Goal: Feedback & Contribution: Submit feedback/report problem

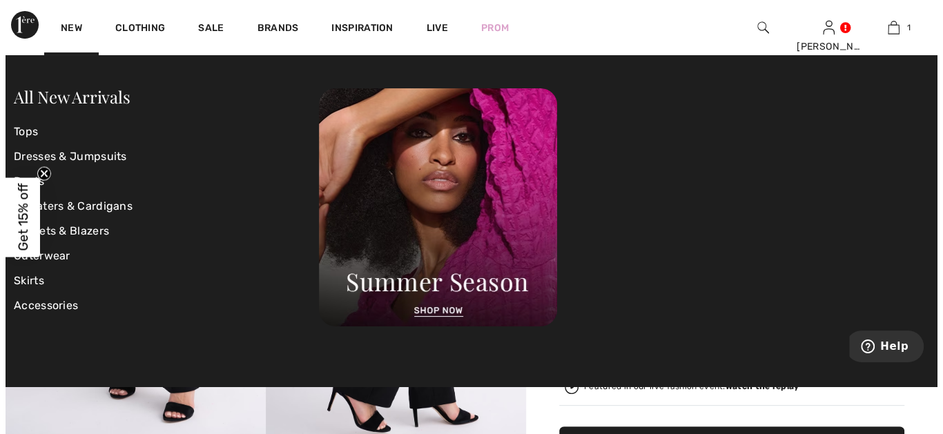
scroll to position [25, 0]
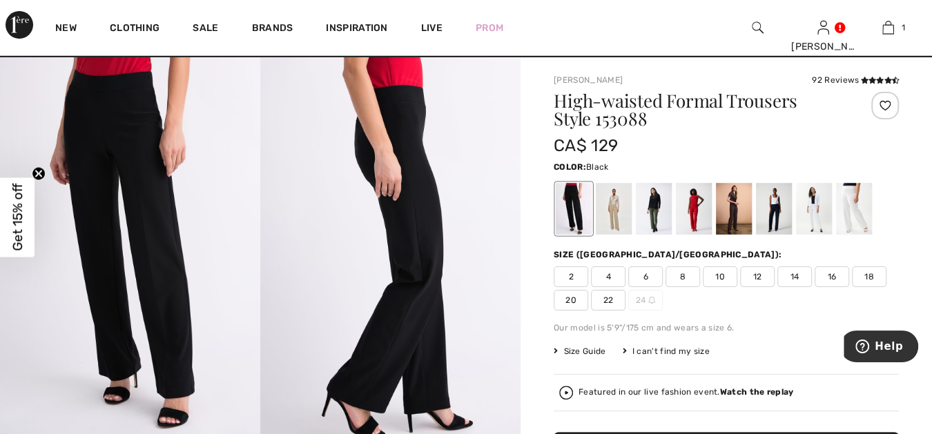
click at [735, 392] on strong "Watch the replay" at bounding box center [757, 392] width 74 height 10
click at [831, 273] on span "16" at bounding box center [832, 277] width 35 height 21
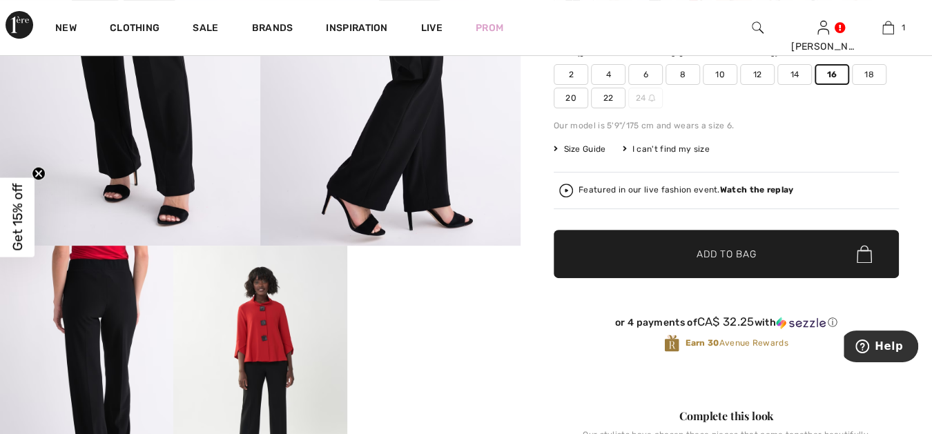
scroll to position [230, 0]
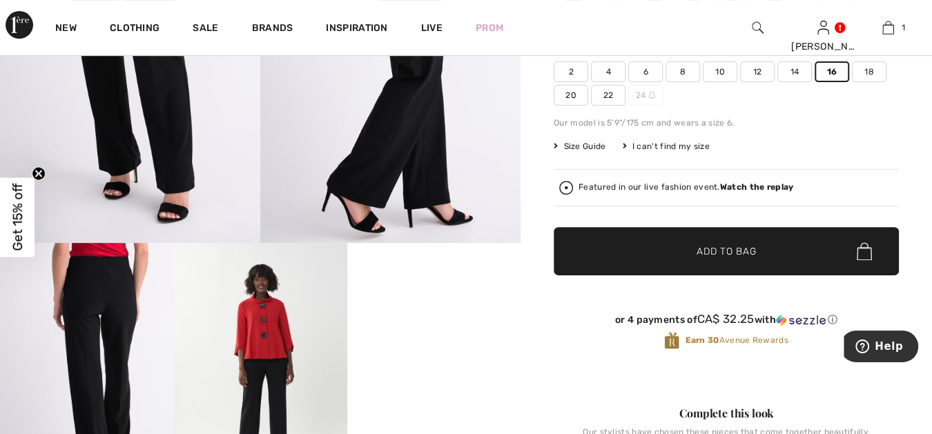
click at [702, 249] on span "Add to Bag" at bounding box center [726, 251] width 59 height 15
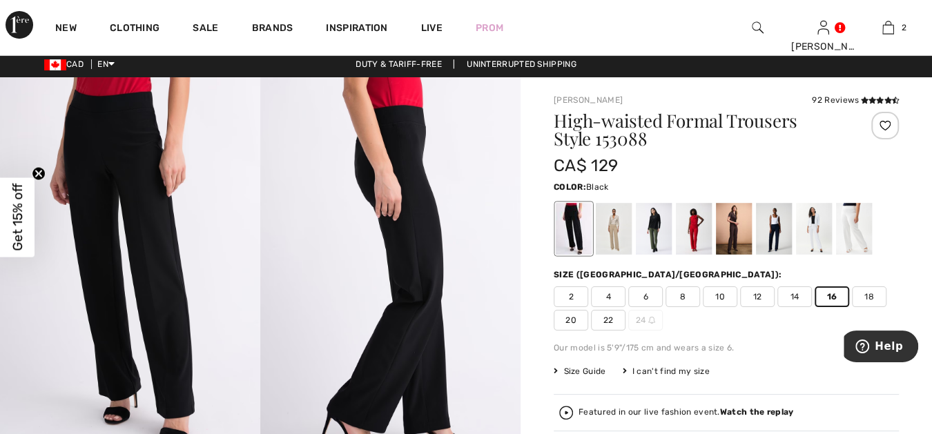
scroll to position [0, 0]
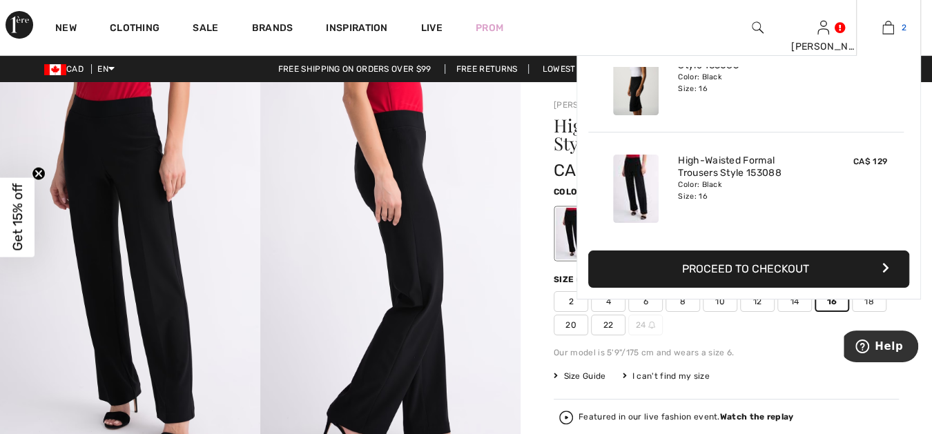
click at [889, 26] on img at bounding box center [889, 27] width 12 height 17
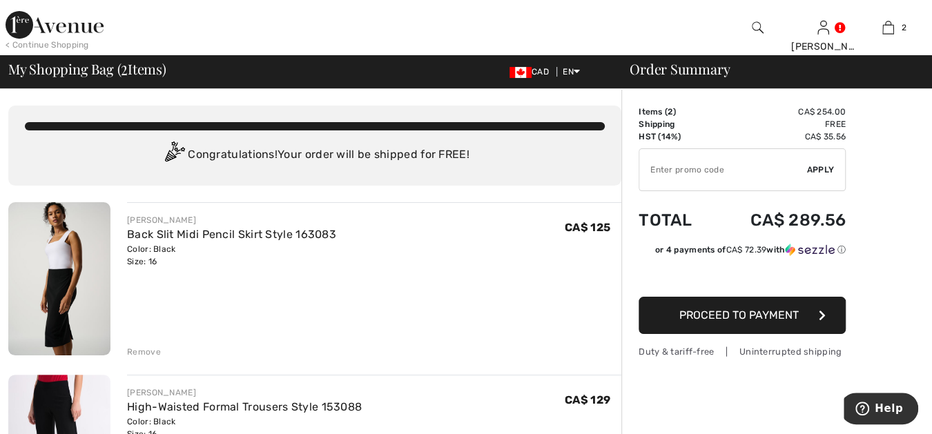
click at [139, 351] on div "Remove" at bounding box center [144, 352] width 34 height 12
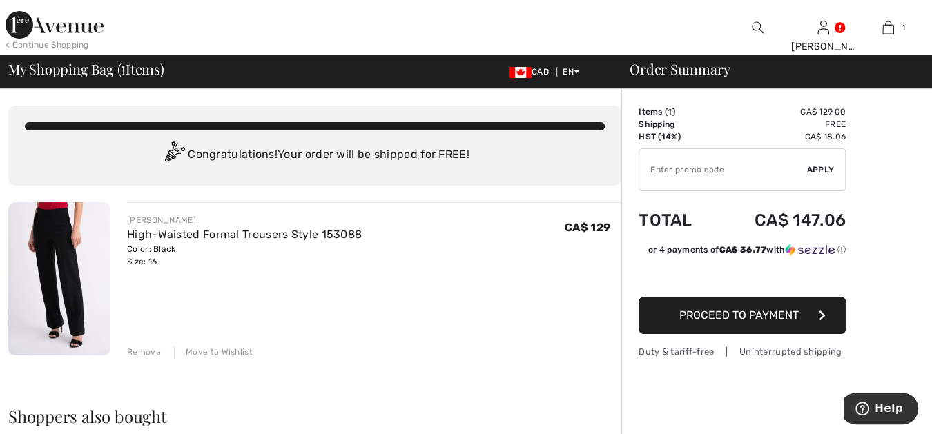
click at [671, 170] on input "TEXT" at bounding box center [723, 169] width 168 height 41
type input "LIVE10"
click at [818, 167] on span "Apply" at bounding box center [821, 170] width 28 height 12
click at [68, 41] on div "< Continue Shopping" at bounding box center [48, 45] width 84 height 12
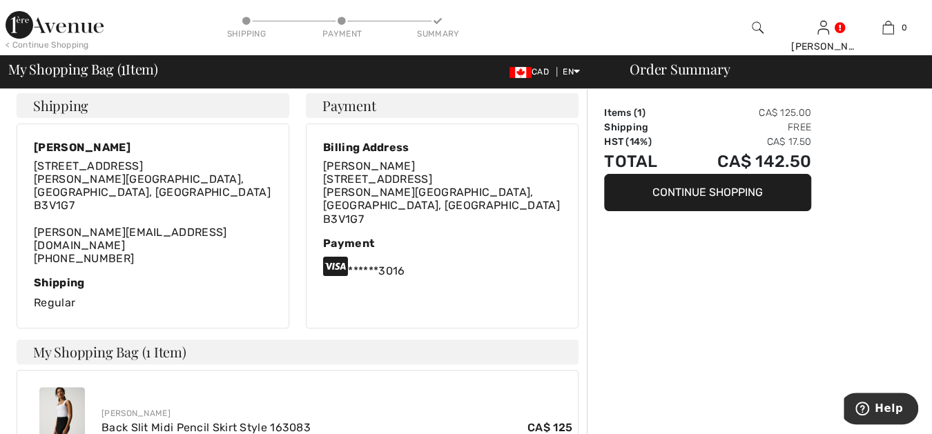
scroll to position [153, 0]
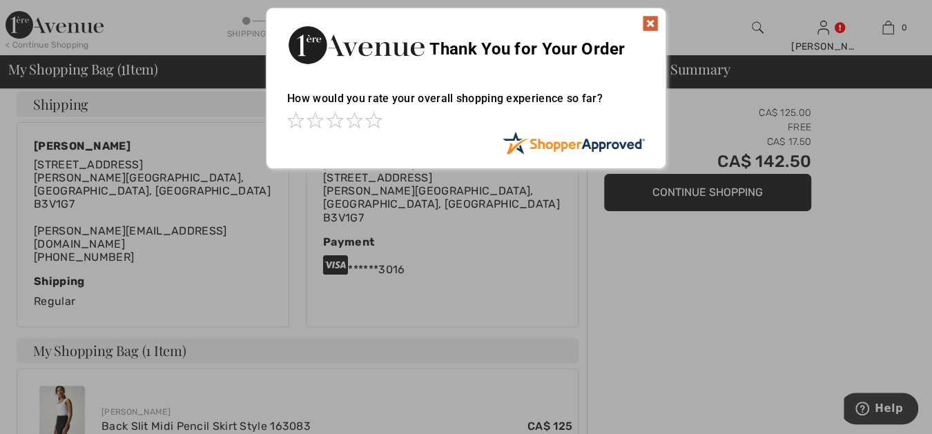
click at [648, 19] on img at bounding box center [650, 23] width 17 height 17
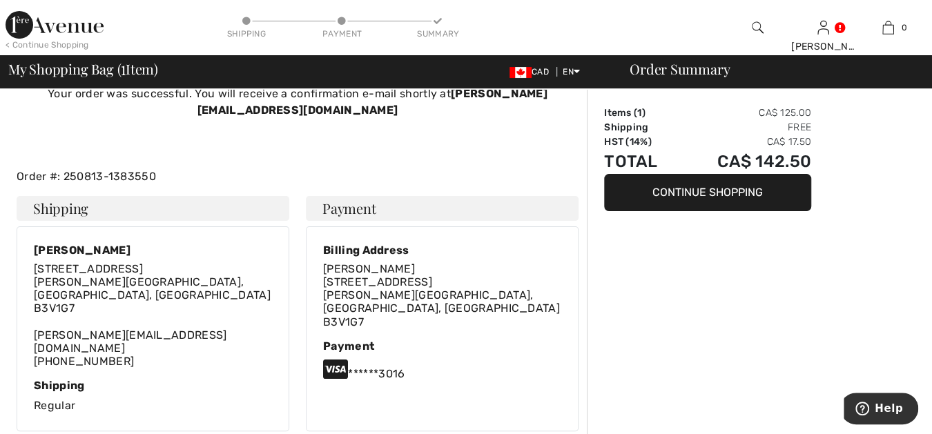
scroll to position [0, 0]
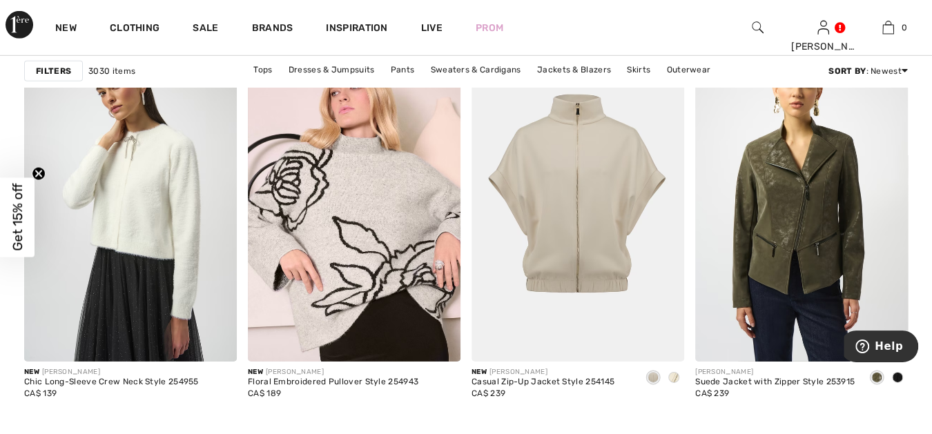
scroll to position [5345, 0]
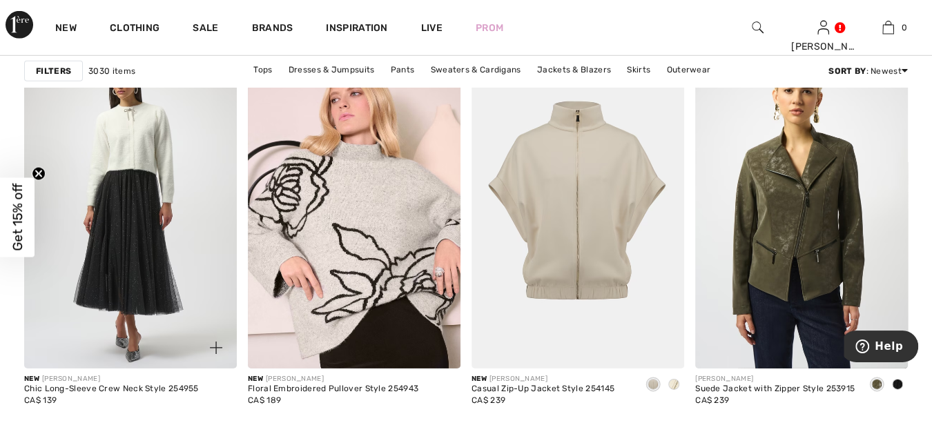
click at [141, 243] on img at bounding box center [130, 209] width 213 height 319
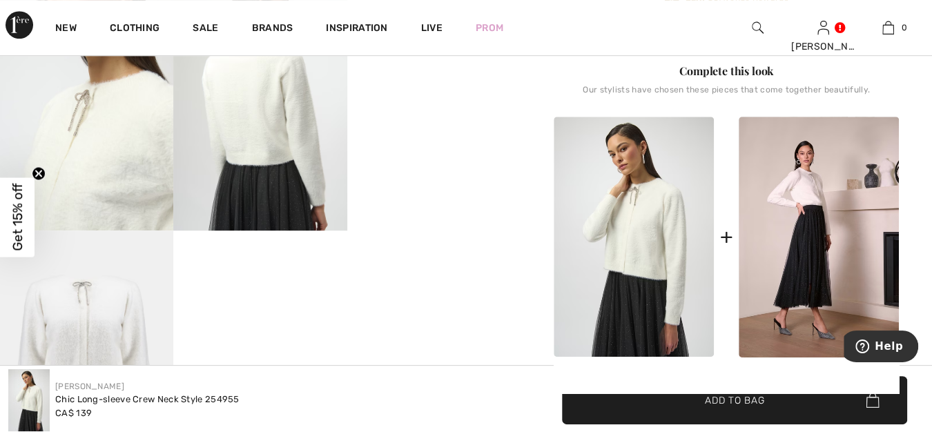
scroll to position [486, 0]
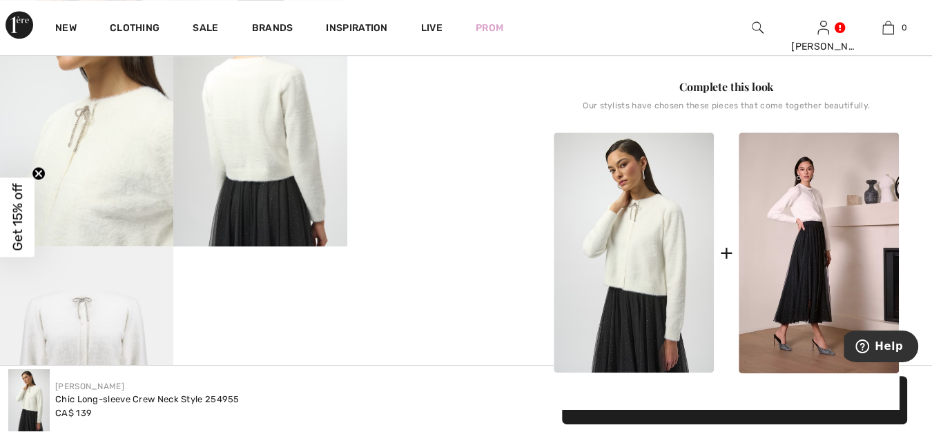
click at [118, 169] on img at bounding box center [86, 117] width 173 height 260
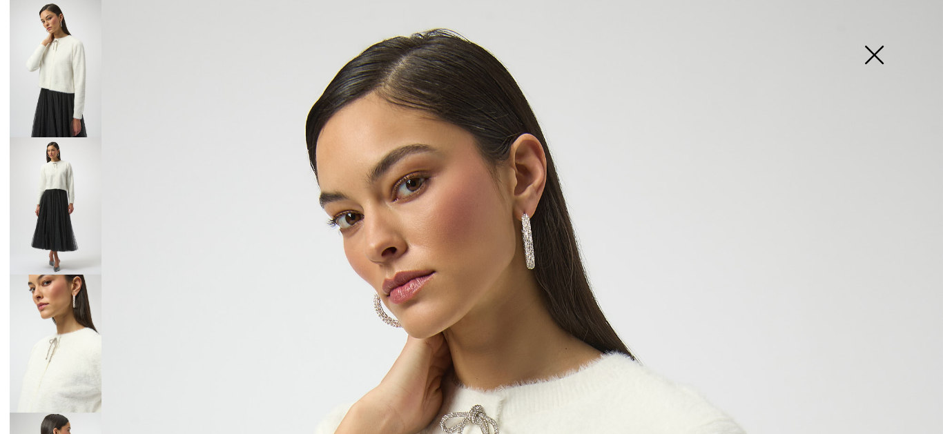
scroll to position [0, 0]
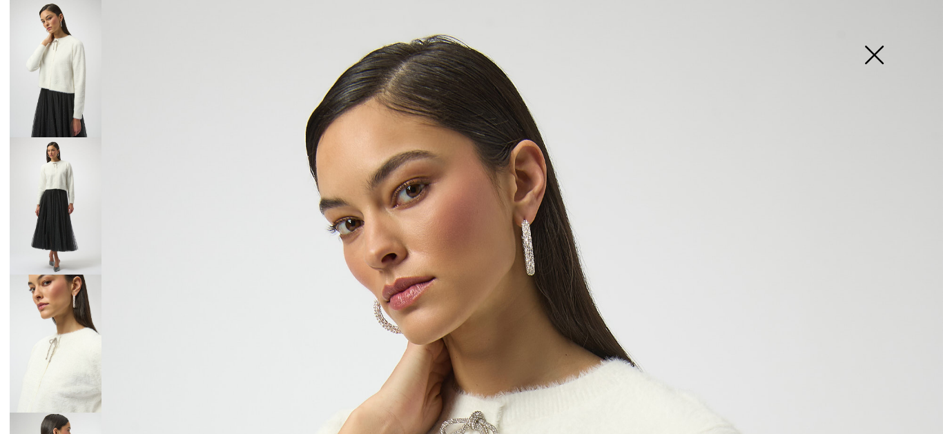
click at [57, 184] on img at bounding box center [56, 205] width 92 height 137
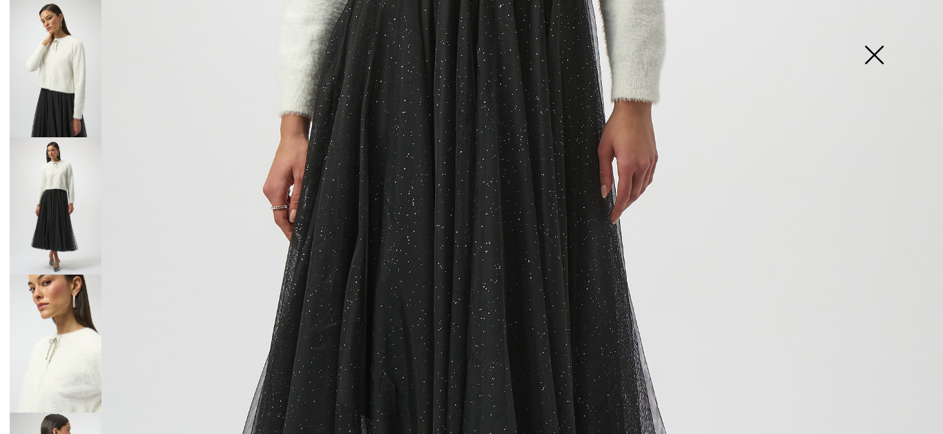
scroll to position [588, 0]
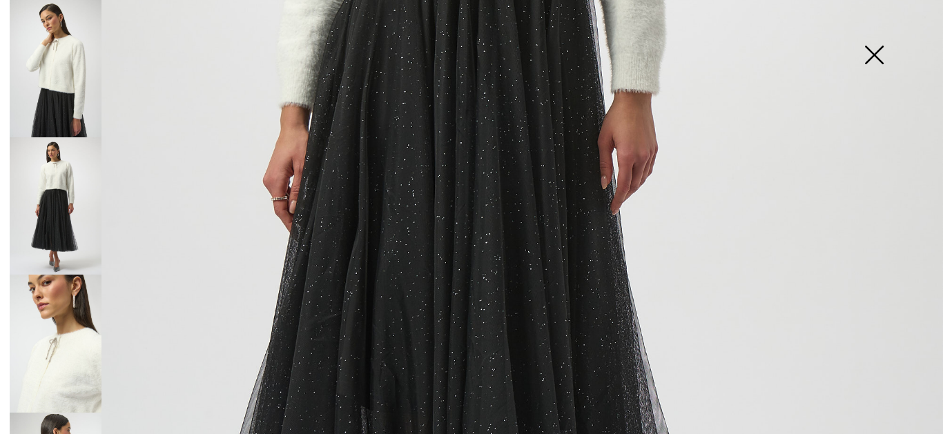
click at [55, 59] on img at bounding box center [56, 68] width 92 height 137
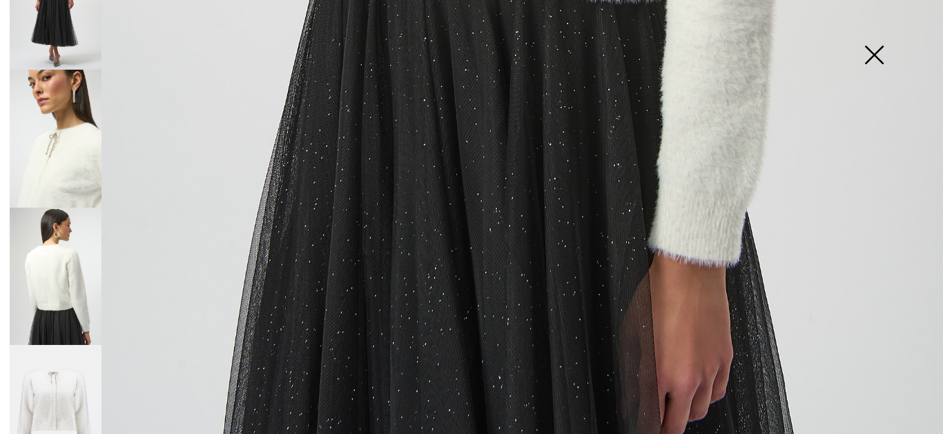
scroll to position [227, 0]
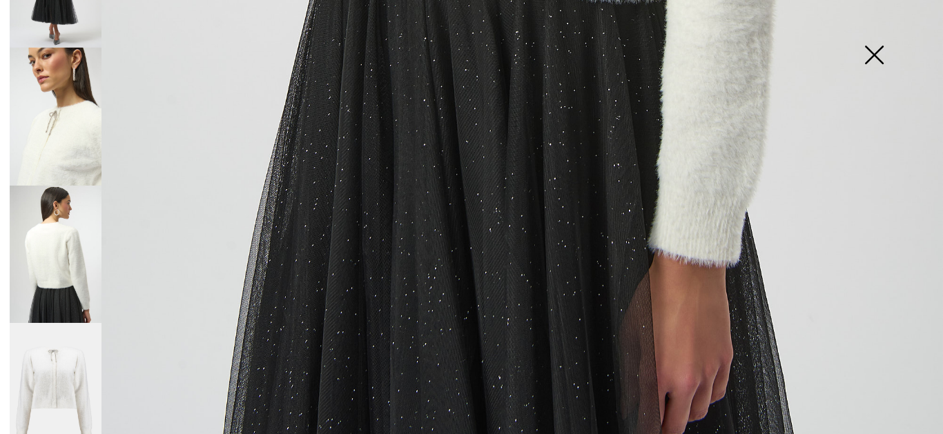
click at [50, 215] on img at bounding box center [56, 254] width 92 height 137
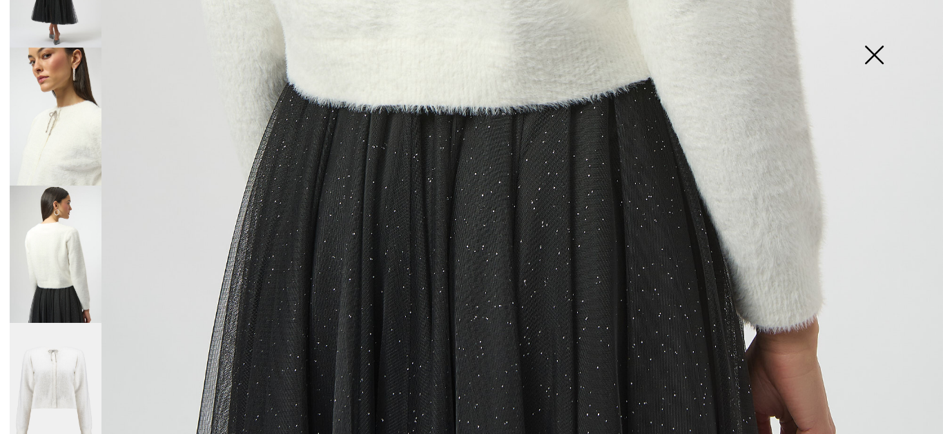
scroll to position [962, 0]
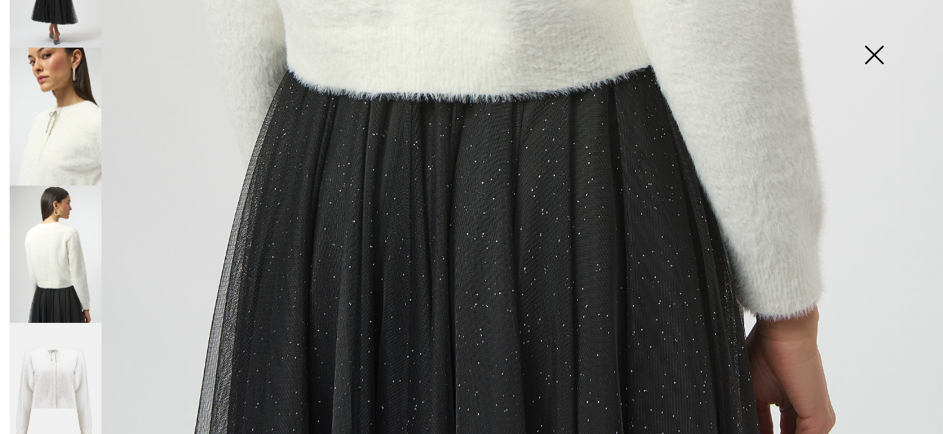
click at [50, 372] on img at bounding box center [56, 391] width 92 height 137
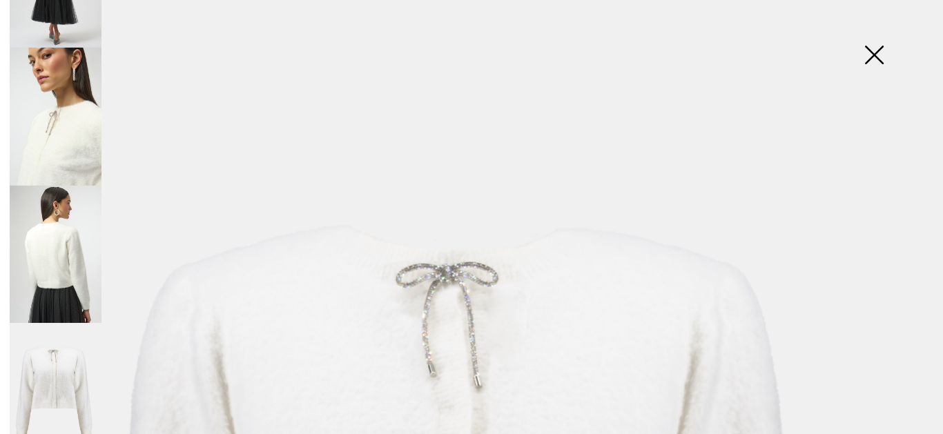
scroll to position [0, 0]
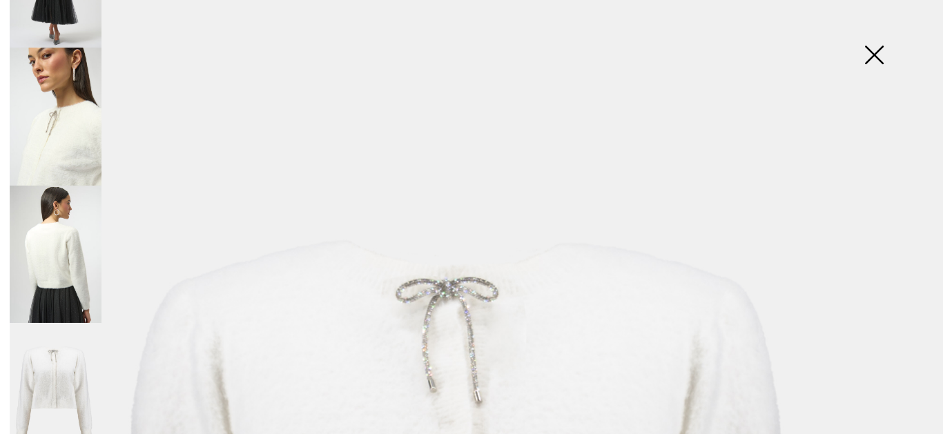
click at [874, 51] on img at bounding box center [874, 56] width 69 height 71
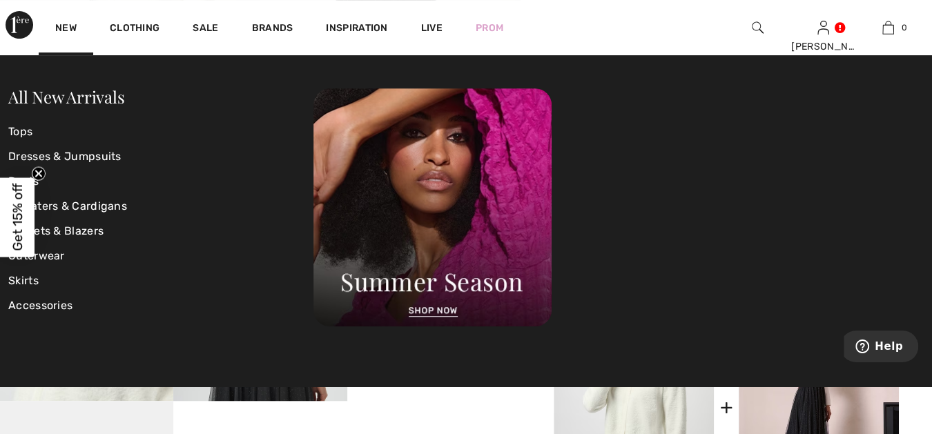
scroll to position [332, 0]
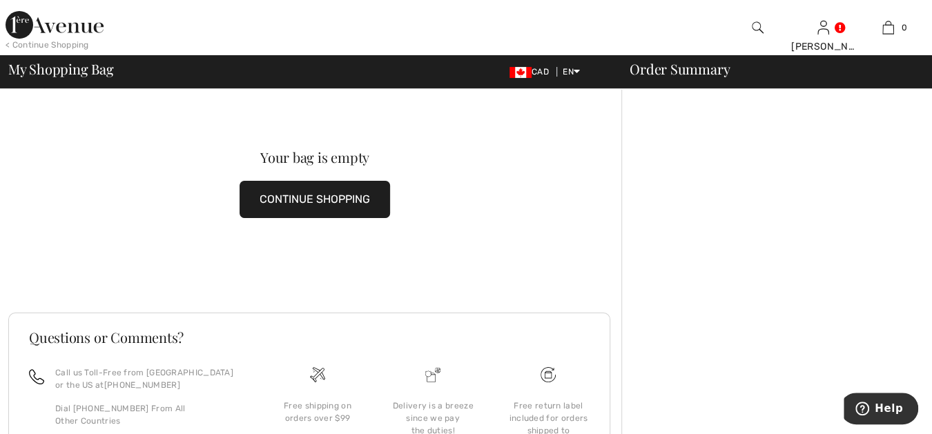
click at [757, 25] on img at bounding box center [758, 27] width 12 height 17
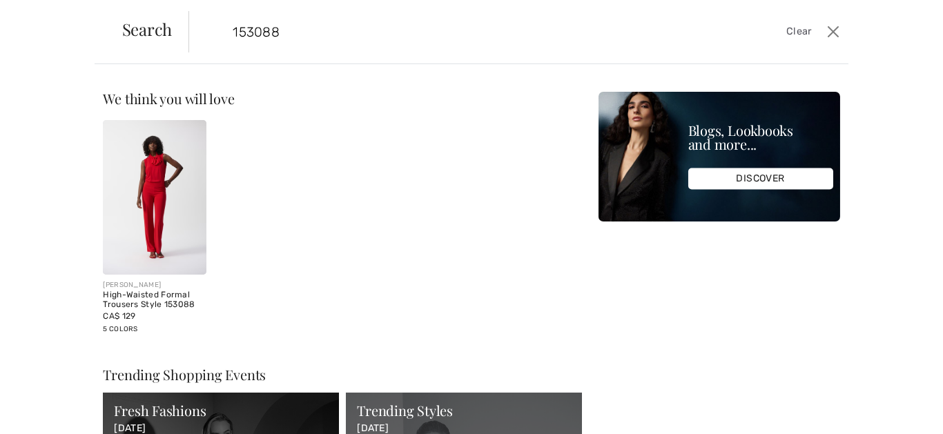
type input "153088"
click at [146, 209] on img at bounding box center [154, 197] width 103 height 155
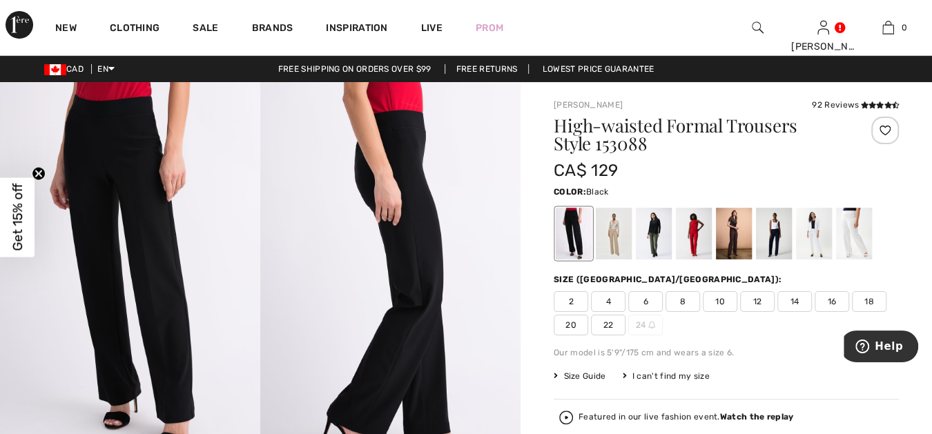
click at [833, 297] on span "16" at bounding box center [832, 301] width 35 height 21
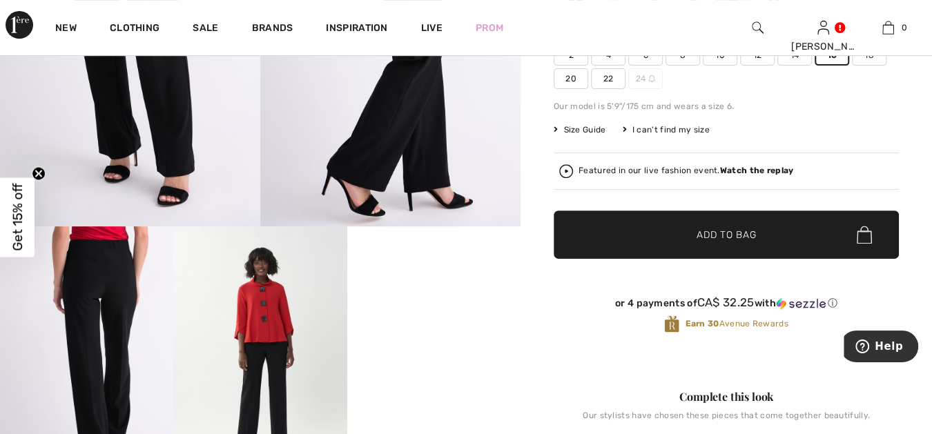
scroll to position [256, 0]
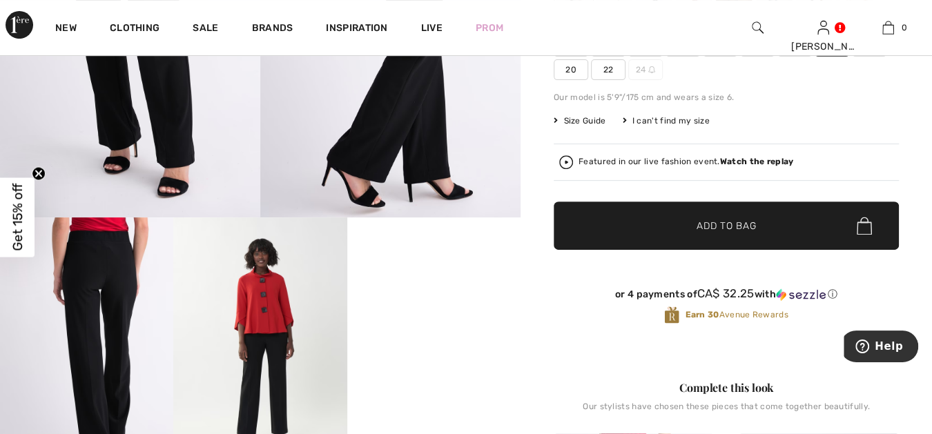
click at [709, 222] on span "Add to Bag" at bounding box center [726, 226] width 59 height 15
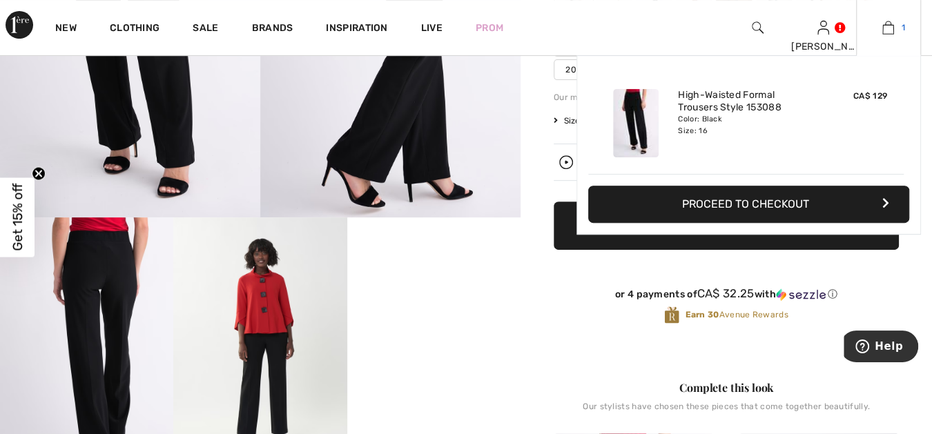
click at [888, 26] on img at bounding box center [889, 27] width 12 height 17
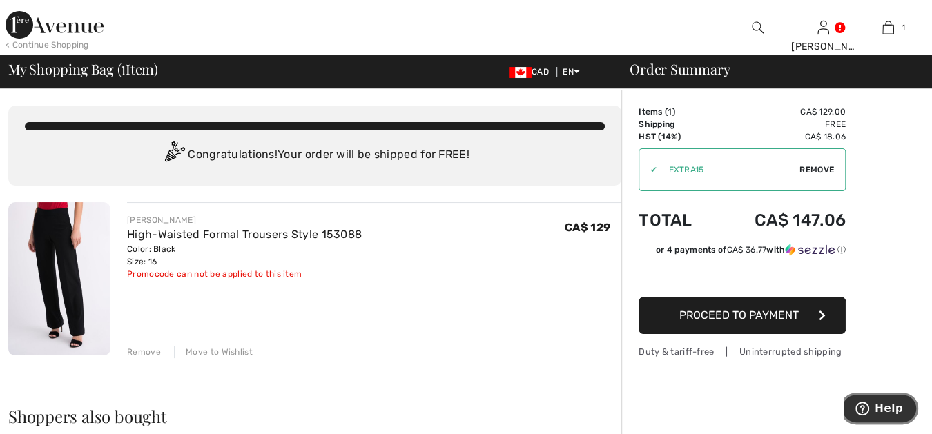
click at [885, 408] on span "Help" at bounding box center [889, 409] width 28 height 12
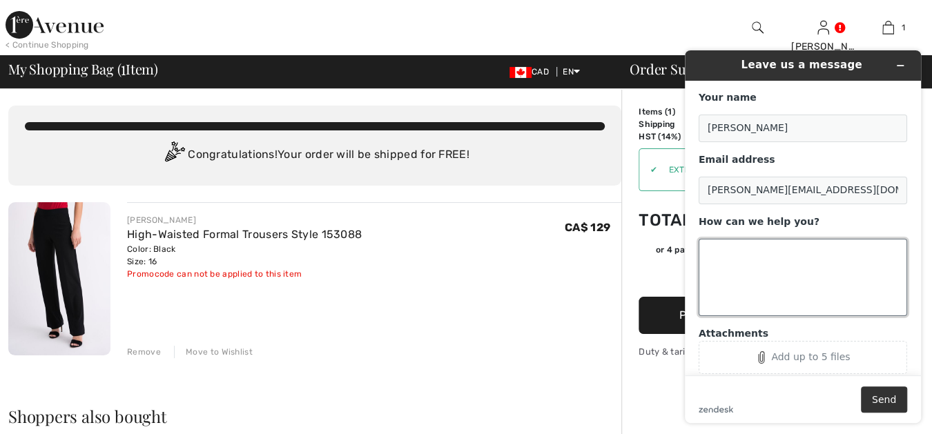
click at [704, 247] on textarea "How can we help you?" at bounding box center [803, 277] width 209 height 77
click at [707, 266] on textarea "[PERSON_NAME]:" at bounding box center [803, 277] width 209 height 77
click at [707, 267] on textarea "[PERSON_NAME]:" at bounding box center [803, 277] width 209 height 77
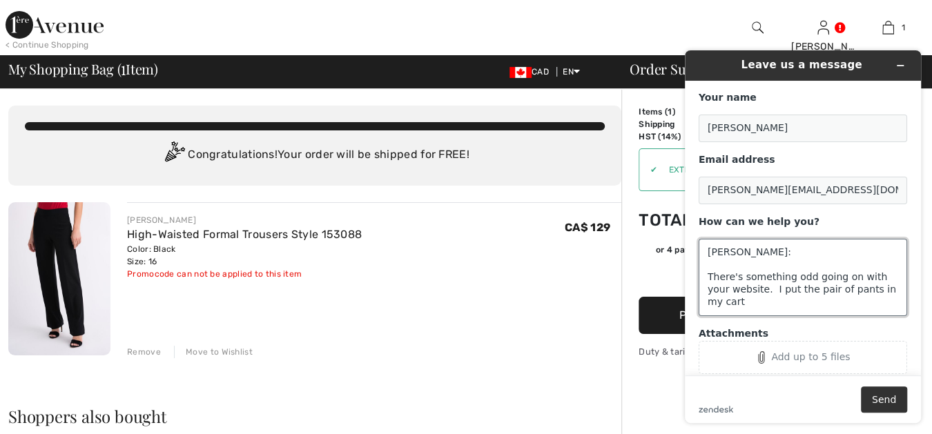
drag, startPoint x: 813, startPoint y: 289, endPoint x: 747, endPoint y: 290, distance: 66.3
click at [747, 290] on textarea "[PERSON_NAME]: There's something odd going on with your website. I put the pair…" at bounding box center [803, 277] width 209 height 77
drag, startPoint x: 847, startPoint y: 290, endPoint x: 791, endPoint y: 290, distance: 55.2
click at [791, 290] on textarea "[PERSON_NAME]: There's something odd going on with your website. The pants in m…" at bounding box center [803, 277] width 209 height 77
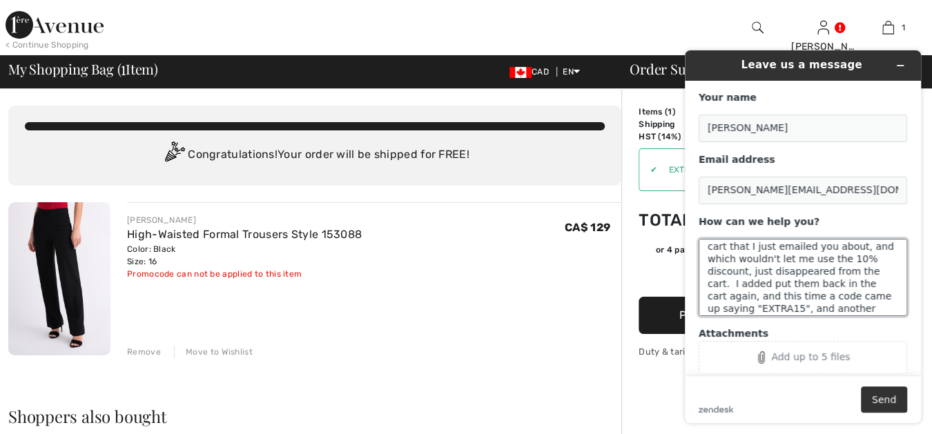
scroll to position [68, 0]
click at [785, 296] on textarea "[PERSON_NAME]: There's something odd going on with your website. The pants I pu…" at bounding box center [803, 277] width 209 height 77
click at [811, 310] on textarea "[PERSON_NAME]: There's something odd going on with your website. The pants I pu…" at bounding box center [803, 277] width 209 height 77
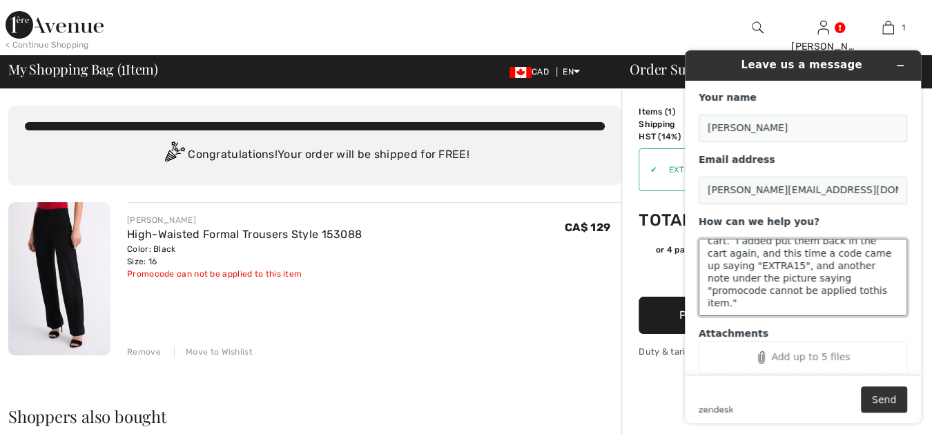
click at [714, 291] on textarea "[PERSON_NAME]: There's something odd going on with your website. The pants I pu…" at bounding box center [803, 277] width 209 height 77
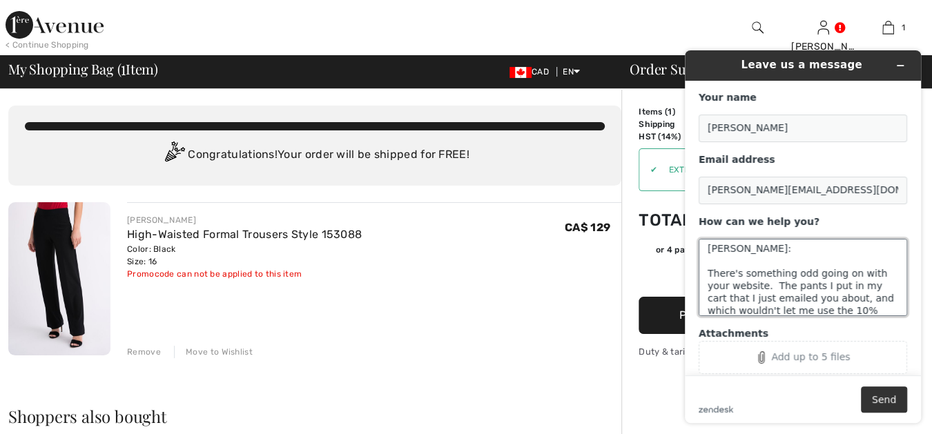
scroll to position [0, 0]
click at [706, 276] on textarea "[PERSON_NAME]: There's something odd going on with your website. The pants I pu…" at bounding box center [803, 277] width 209 height 77
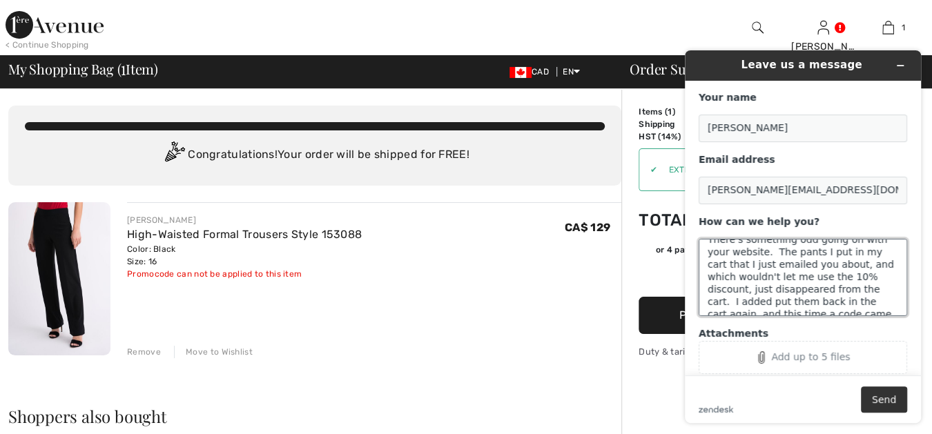
click at [811, 276] on textarea "[PERSON_NAME]: There's something odd going on with your website. The pants I pu…" at bounding box center [803, 277] width 209 height 77
click at [874, 271] on textarea "[PERSON_NAME]: There's something odd going on with your website. The pants I pu…" at bounding box center [803, 277] width 209 height 77
click at [875, 283] on textarea "[PERSON_NAME]: There's something odd going on with your website. The pants I pu…" at bounding box center [803, 277] width 209 height 77
click at [772, 296] on textarea "[PERSON_NAME]: There's something odd going on with your website. The pants I pu…" at bounding box center [803, 277] width 209 height 77
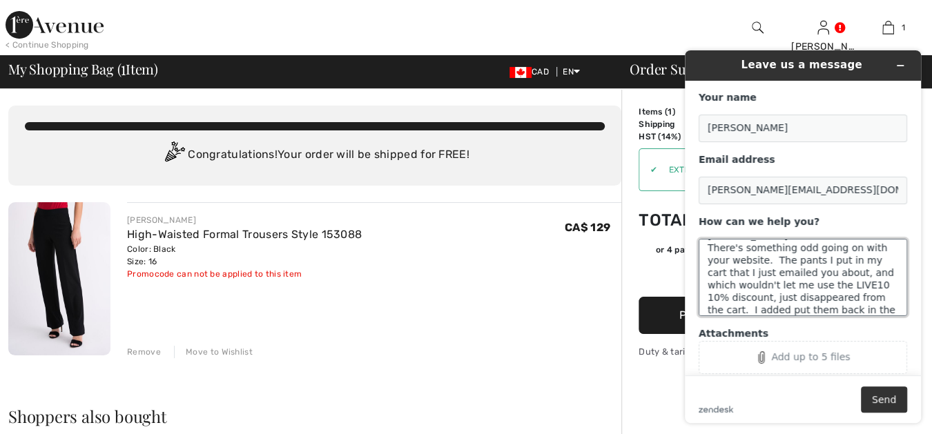
scroll to position [30, 0]
click at [743, 284] on textarea "[PERSON_NAME]: There's something odd going on with your website. The pants I pu…" at bounding box center [803, 277] width 209 height 77
click at [797, 284] on textarea "[PERSON_NAME]: There's something odd going on with your website. The pants I pu…" at bounding box center [803, 277] width 209 height 77
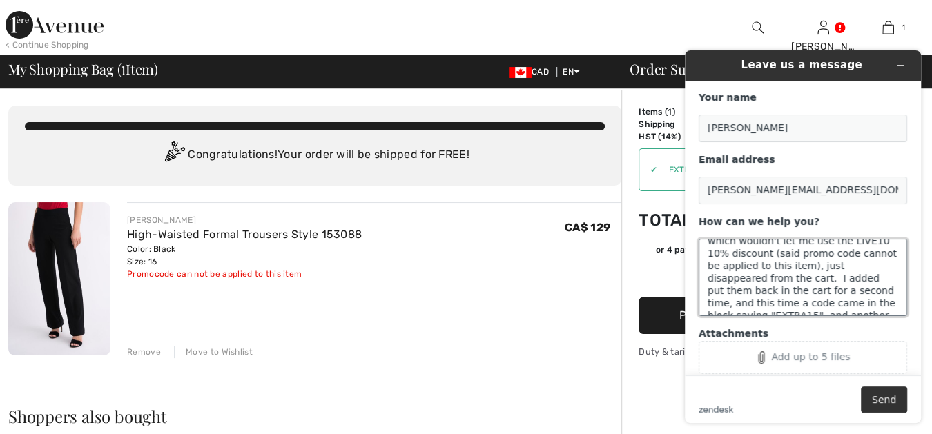
click at [802, 278] on textarea "[PERSON_NAME]: There's something odd going on with your website. The pants I pu…" at bounding box center [803, 277] width 209 height 77
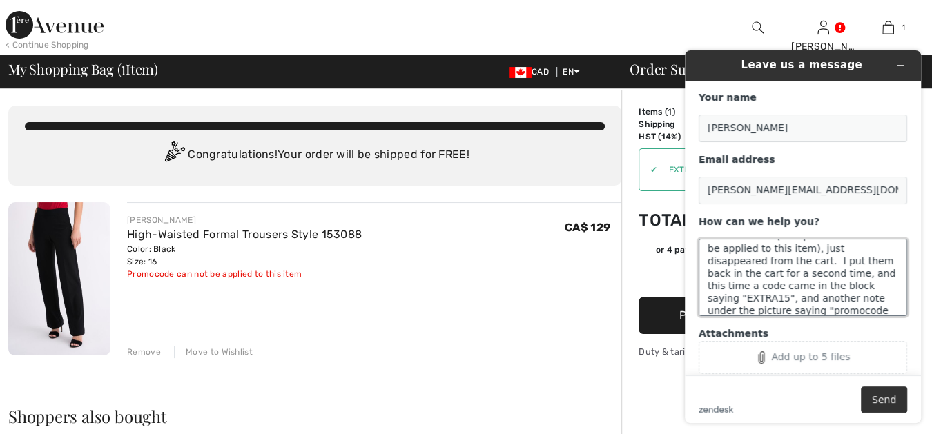
scroll to position [92, 0]
click at [757, 273] on textarea "[PERSON_NAME]: There's something odd going on with your website. The pants I pu…" at bounding box center [803, 277] width 209 height 77
click at [786, 271] on textarea "[PERSON_NAME]: There's something odd going on with your website. The pants I pu…" at bounding box center [803, 277] width 209 height 77
drag, startPoint x: 740, startPoint y: 285, endPoint x: 709, endPoint y: 285, distance: 31.8
click at [709, 285] on textarea "[PERSON_NAME]: There's something odd going on with your website. The pants I pu…" at bounding box center [803, 277] width 209 height 77
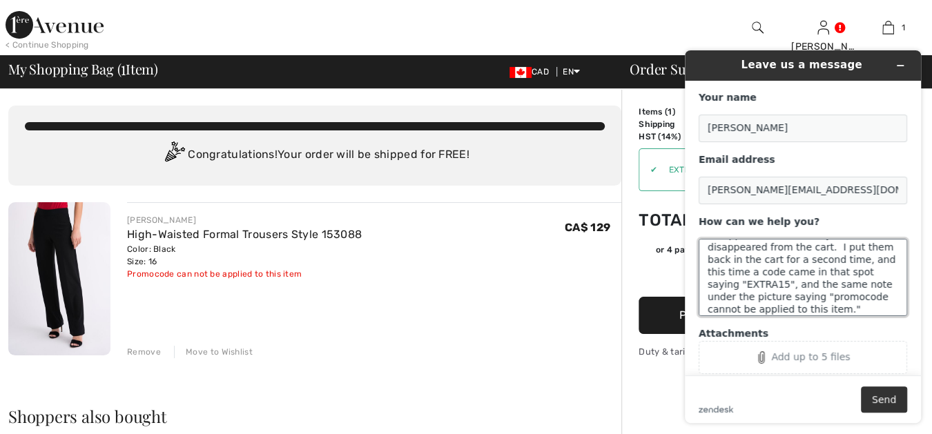
scroll to position [112, 0]
click at [745, 266] on textarea "[PERSON_NAME]: There's something odd going on with your website. The pants I pu…" at bounding box center [803, 277] width 209 height 77
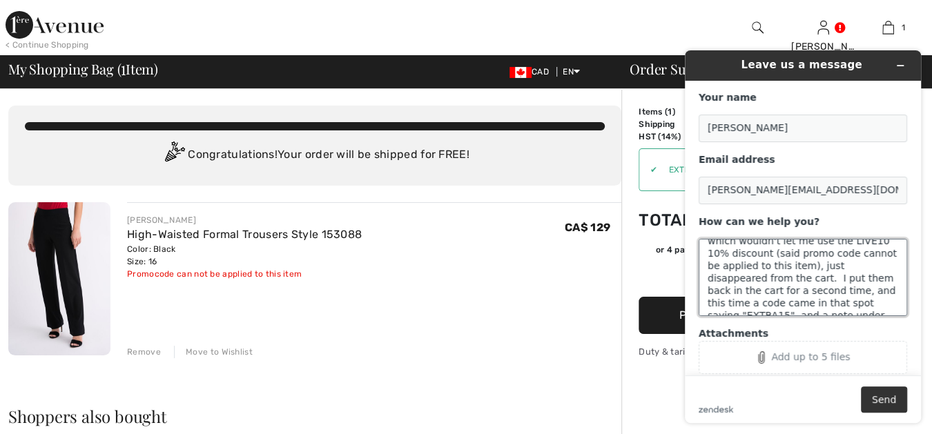
scroll to position [86, 0]
click at [740, 278] on textarea "[PERSON_NAME]: There's something odd going on with your website. The pants I pu…" at bounding box center [803, 277] width 209 height 77
drag, startPoint x: 747, startPoint y: 253, endPoint x: 793, endPoint y: 264, distance: 47.6
click at [793, 264] on textarea "[PERSON_NAME]: There's something odd going on with your website. The pants I pu…" at bounding box center [803, 277] width 209 height 77
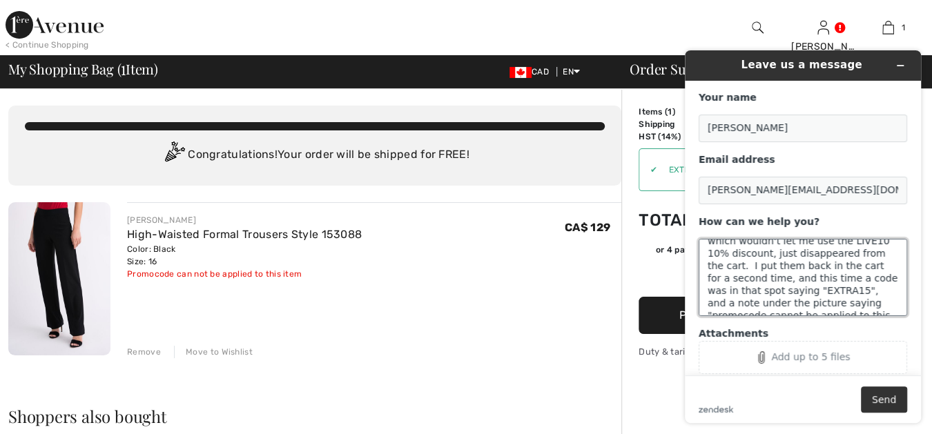
scroll to position [86, 0]
click at [822, 291] on textarea "[PERSON_NAME]: There's something odd going on with your website. The pants I pu…" at bounding box center [803, 277] width 209 height 77
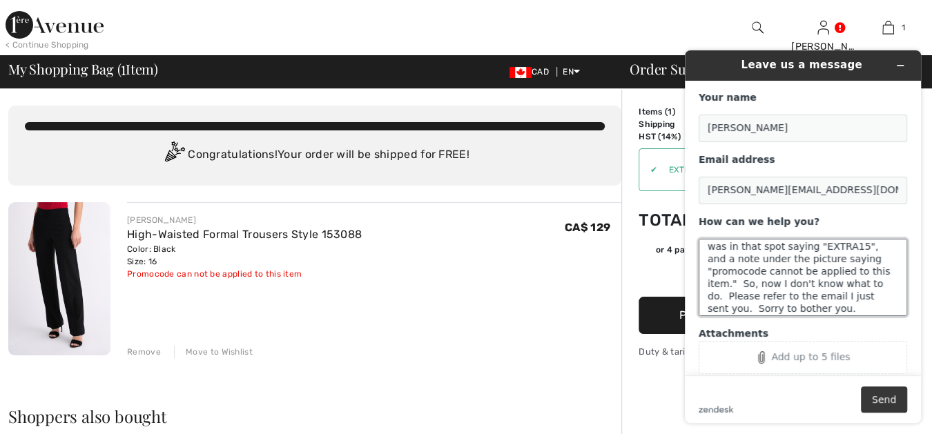
type textarea "[PERSON_NAME]: There's something odd going on with your website. The pants I pu…"
click at [883, 395] on button "Send" at bounding box center [884, 400] width 46 height 26
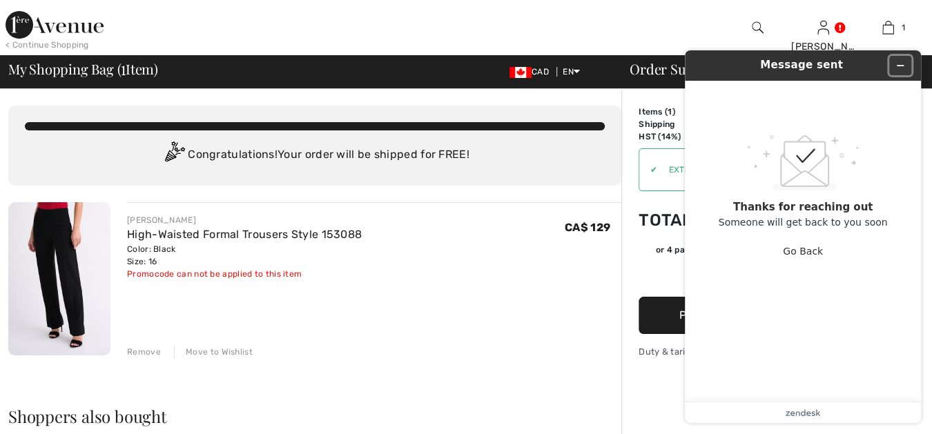
click at [897, 64] on icon "Minimize widget" at bounding box center [901, 66] width 10 height 10
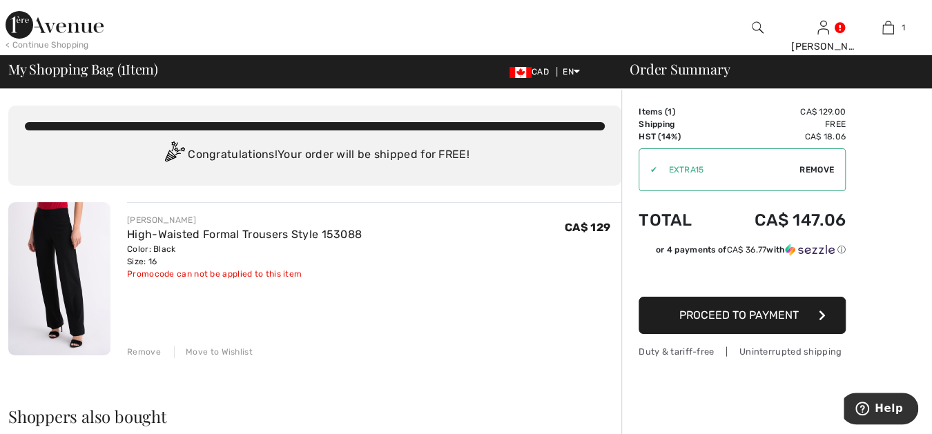
click at [816, 166] on span "Remove" at bounding box center [817, 170] width 35 height 12
click at [721, 170] on input "TEXT" at bounding box center [723, 169] width 168 height 41
type input "LIVE10"
click at [825, 168] on span "Apply" at bounding box center [821, 170] width 28 height 12
